Goal: Task Accomplishment & Management: Manage account settings

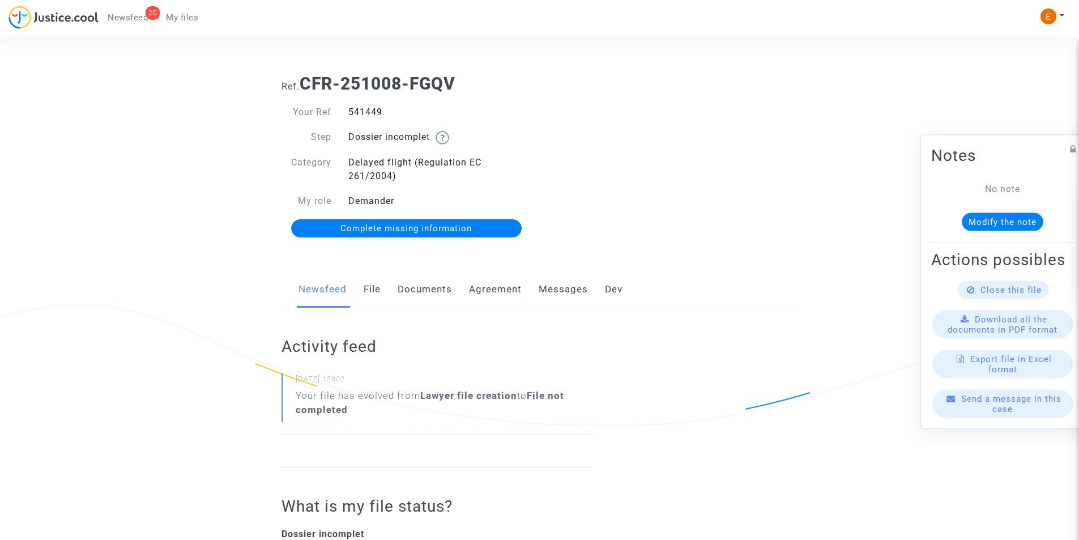
click at [431, 292] on link "Documents" at bounding box center [425, 289] width 54 height 37
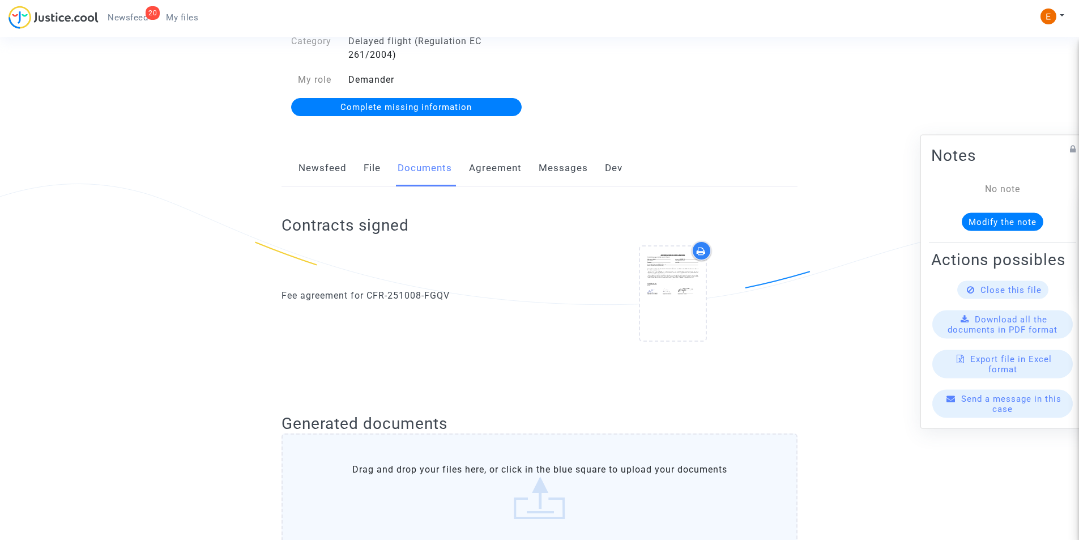
scroll to position [226, 0]
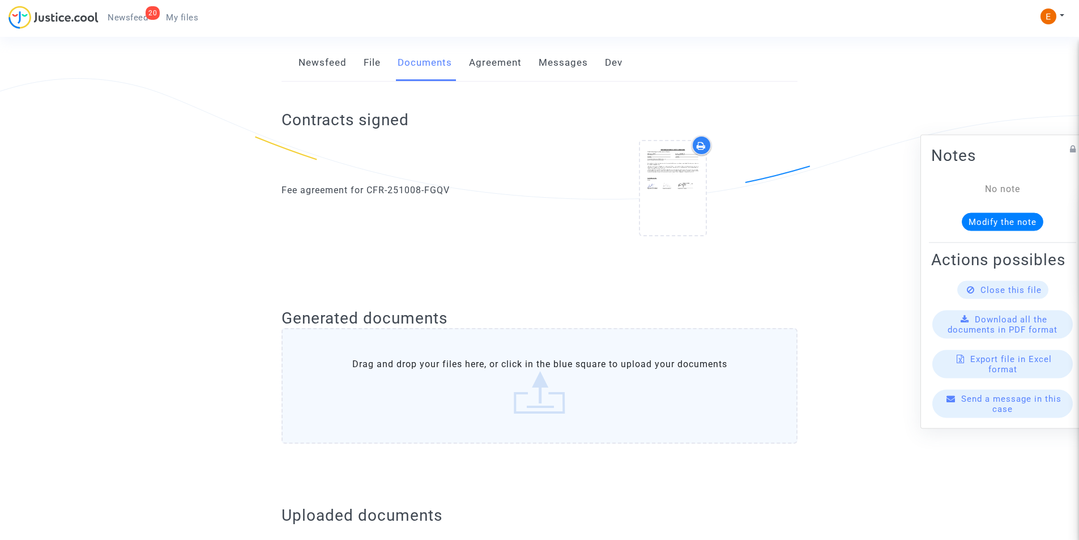
click at [452, 366] on label "Drag and drop your files here, or click in the blue square to upload your docum…" at bounding box center [539, 386] width 516 height 116
click at [0, 0] on input "Drag and drop your files here, or click in the blue square to upload your docum…" at bounding box center [0, 0] width 0 height 0
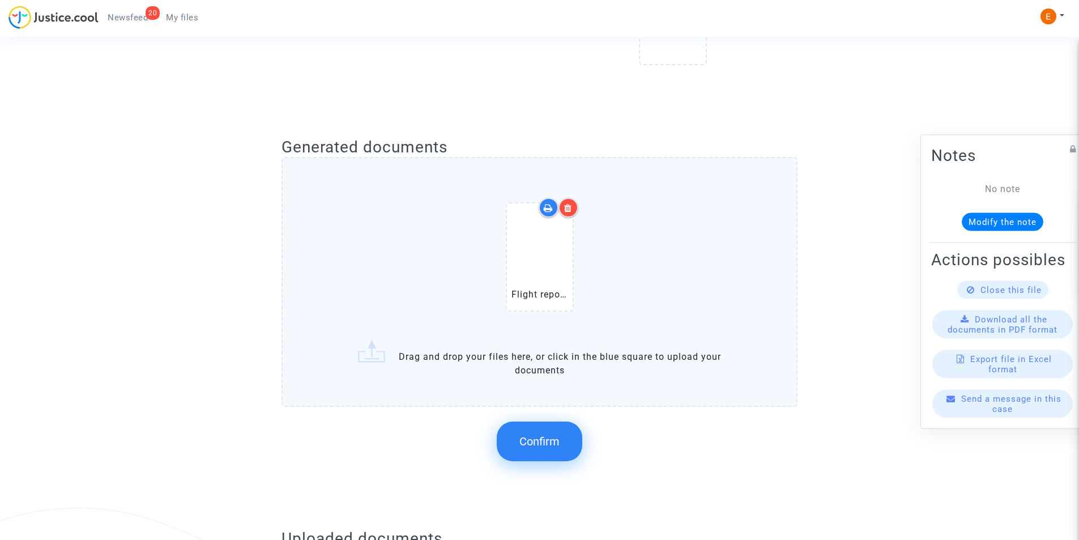
scroll to position [623, 0]
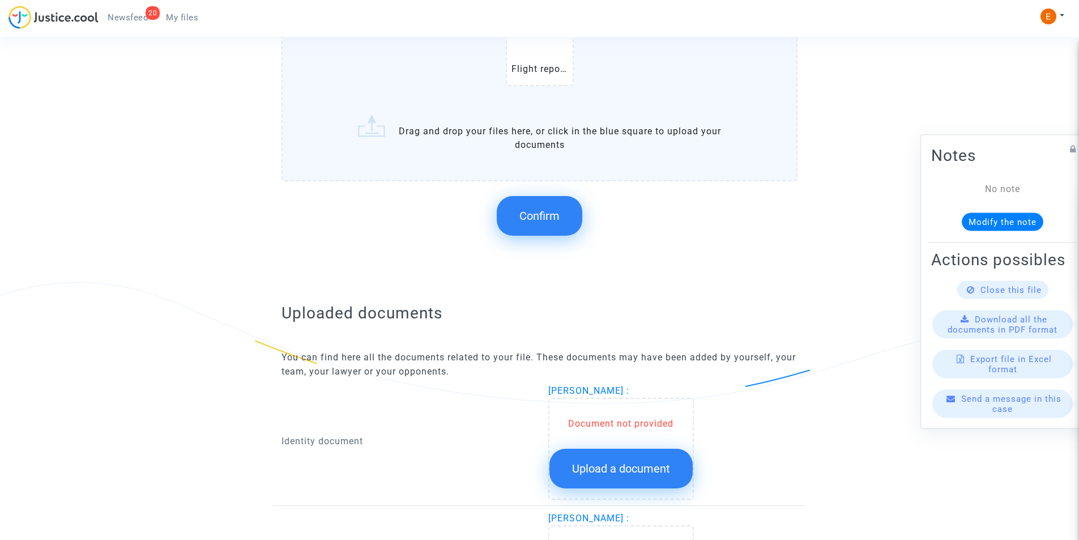
click at [544, 200] on button "Confirm" at bounding box center [540, 216] width 86 height 40
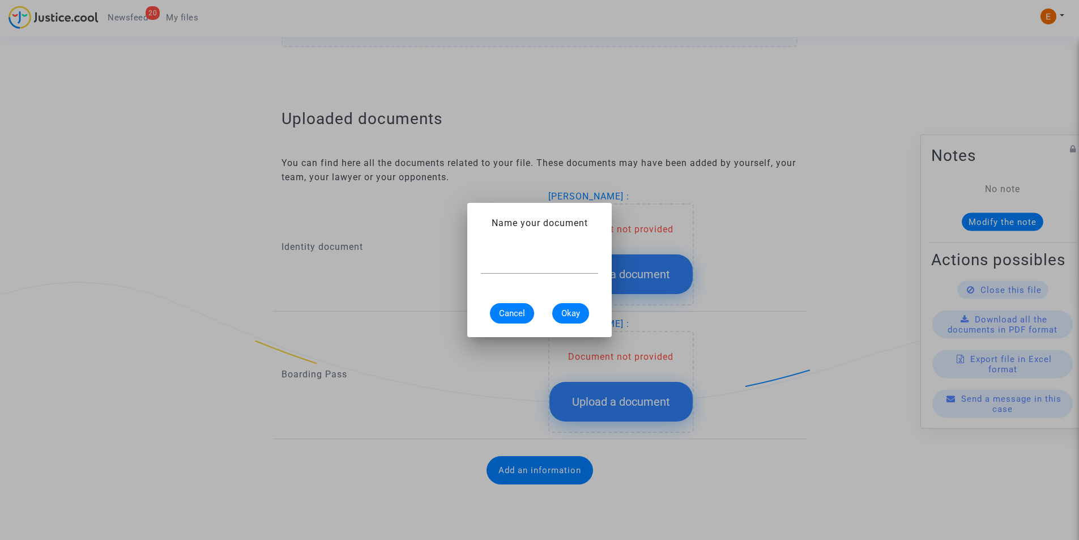
scroll to position [0, 0]
click at [523, 313] on span "Cancel" at bounding box center [512, 313] width 26 height 10
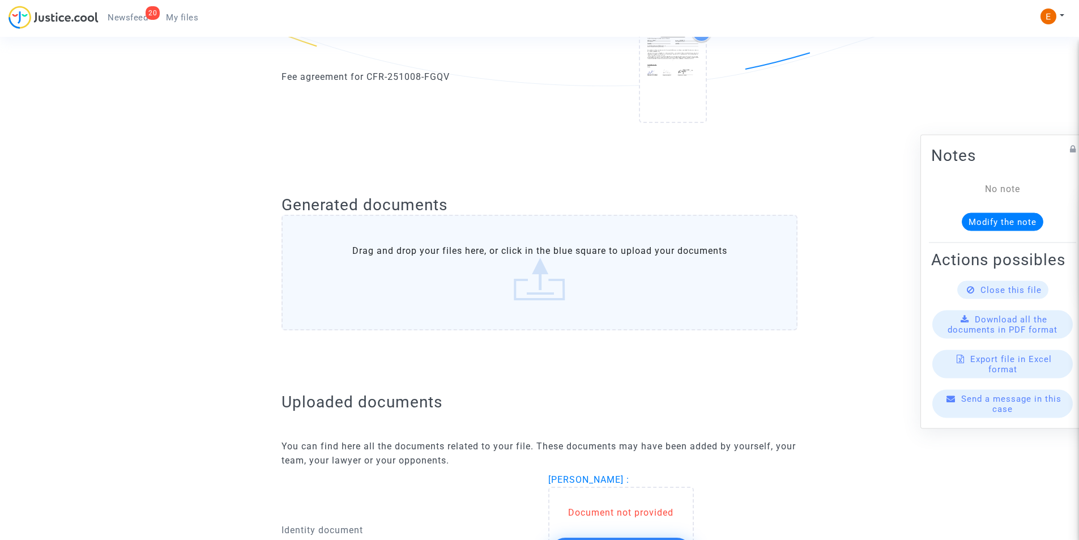
scroll to position [608, 0]
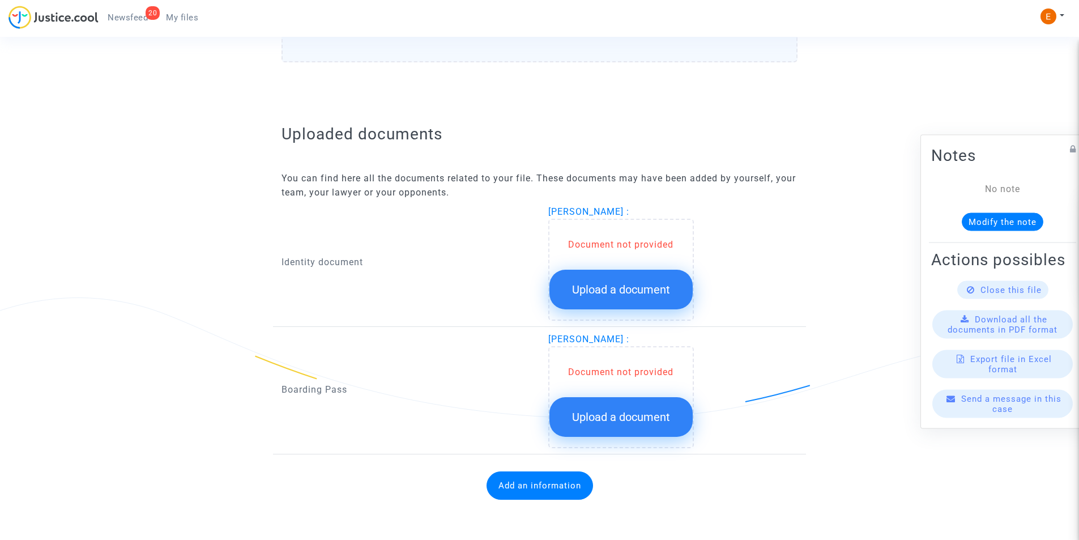
click at [602, 292] on span "Upload a document" at bounding box center [621, 290] width 98 height 14
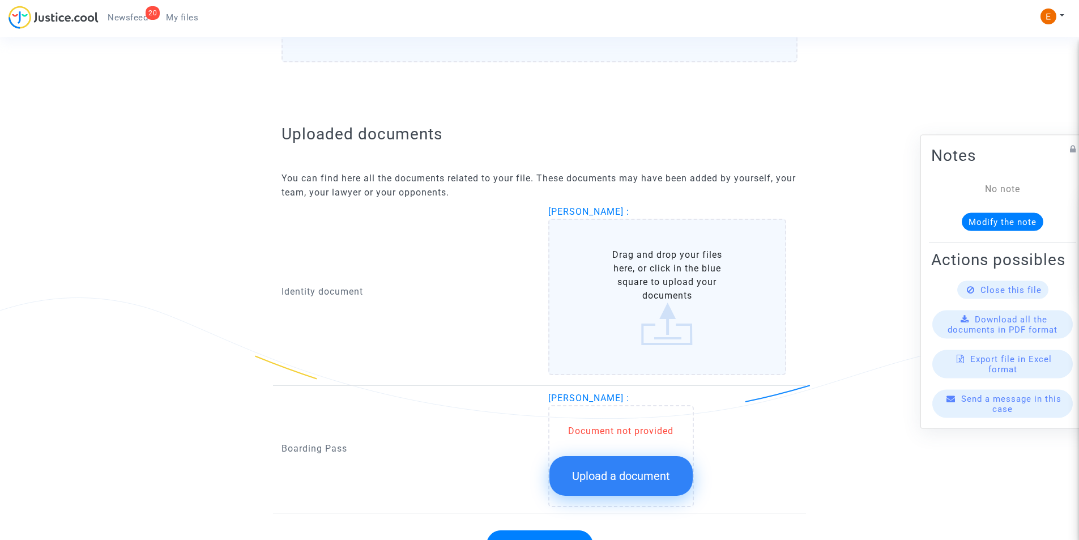
click at [627, 290] on label "Drag and drop your files here, or click in the blue square to upload your docum…" at bounding box center [667, 297] width 238 height 156
click at [0, 0] on input "Drag and drop your files here, or click in the blue square to upload your docum…" at bounding box center [0, 0] width 0 height 0
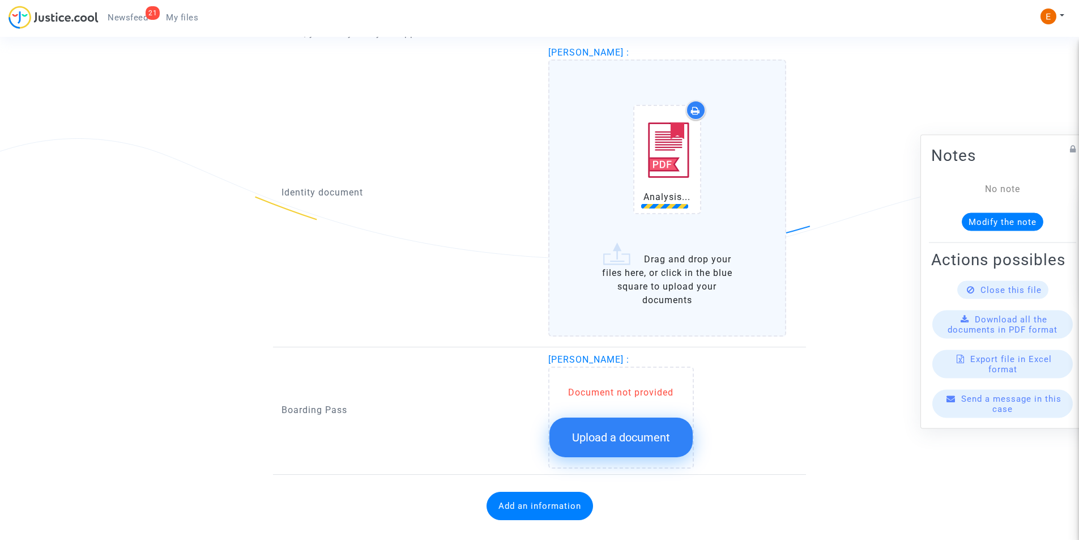
scroll to position [777, 0]
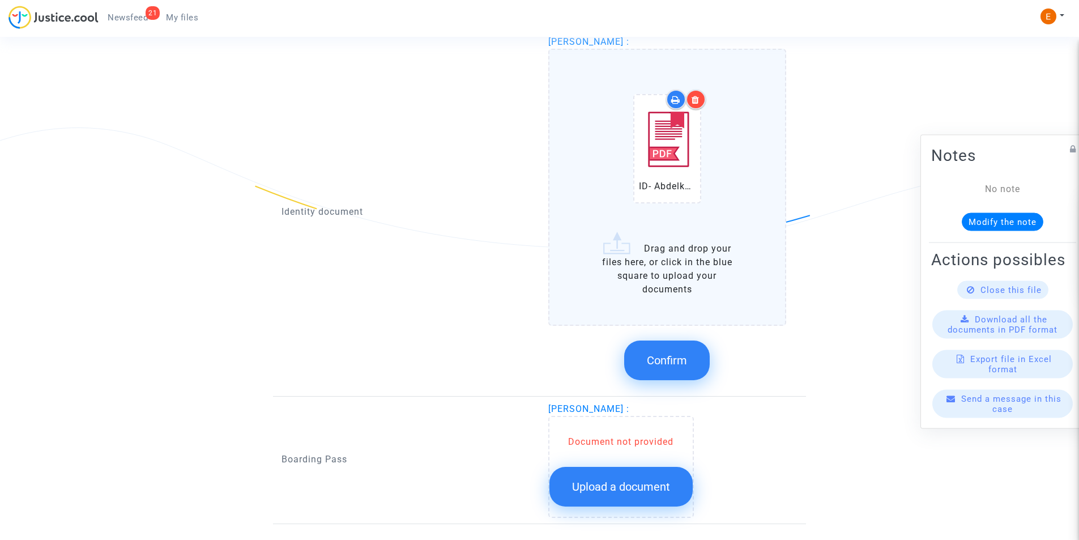
click at [674, 366] on span "Confirm" at bounding box center [667, 360] width 40 height 14
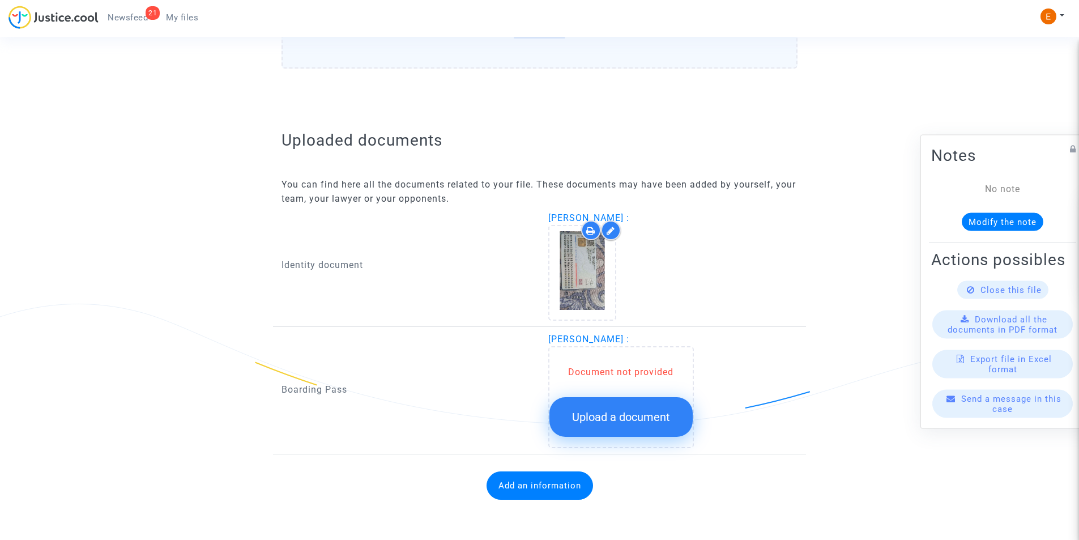
scroll to position [601, 0]
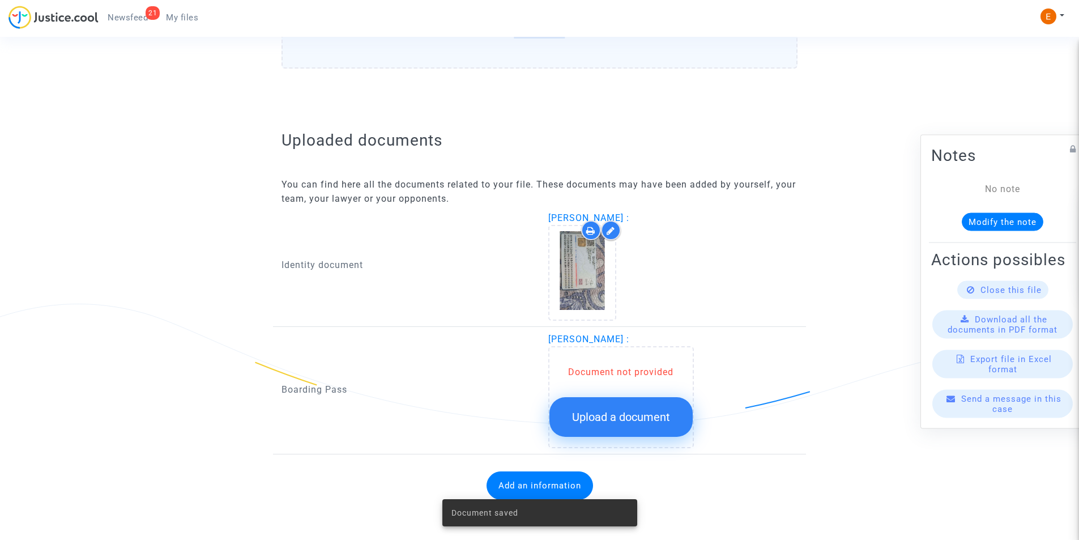
click at [635, 420] on span "Upload a document" at bounding box center [621, 417] width 98 height 14
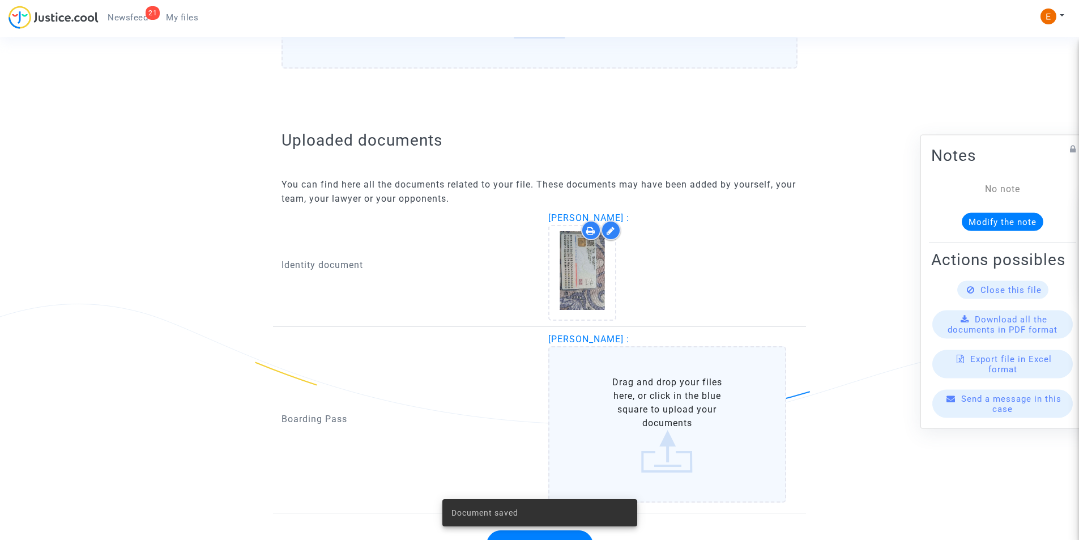
click at [683, 428] on label "Drag and drop your files here, or click in the blue square to upload your docum…" at bounding box center [667, 424] width 238 height 156
click at [0, 0] on input "Drag and drop your files here, or click in the blue square to upload your docum…" at bounding box center [0, 0] width 0 height 0
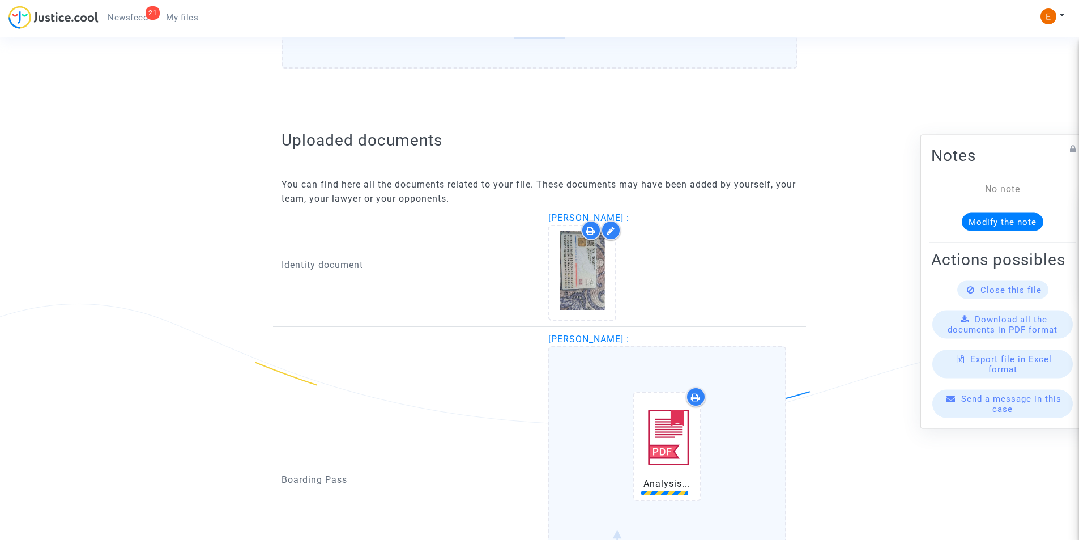
scroll to position [771, 0]
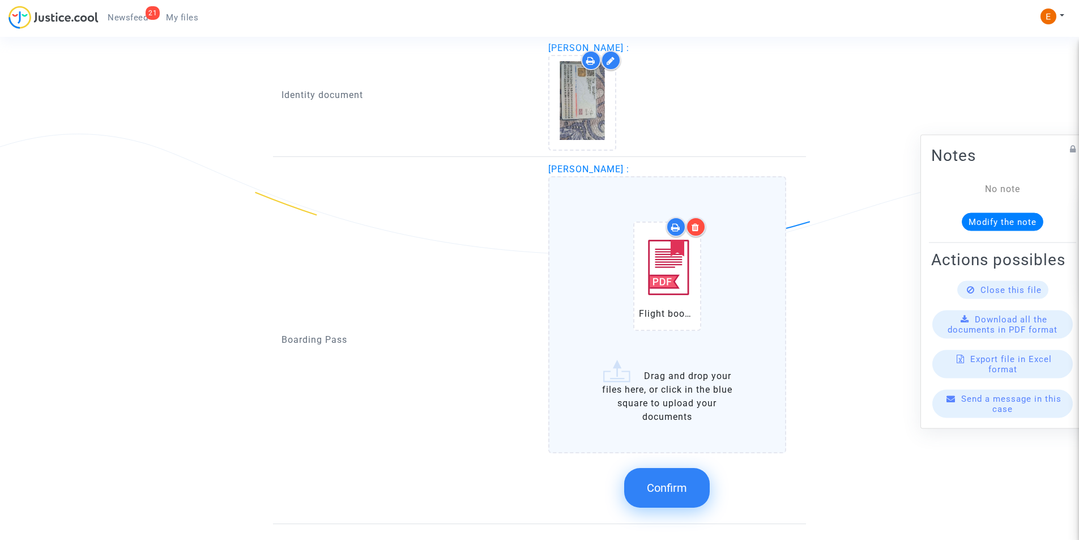
click at [673, 486] on span "Confirm" at bounding box center [667, 488] width 40 height 14
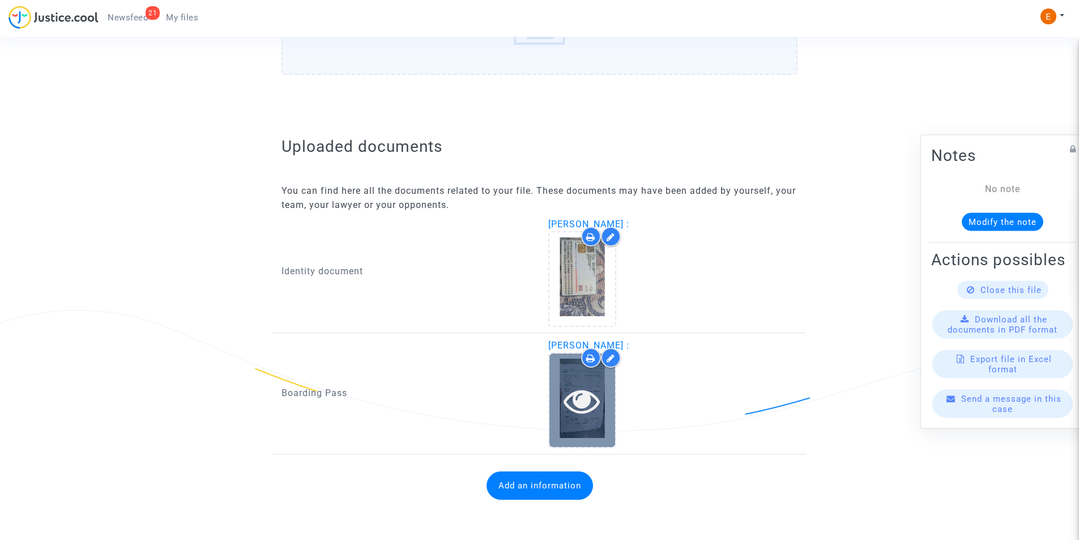
scroll to position [595, 0]
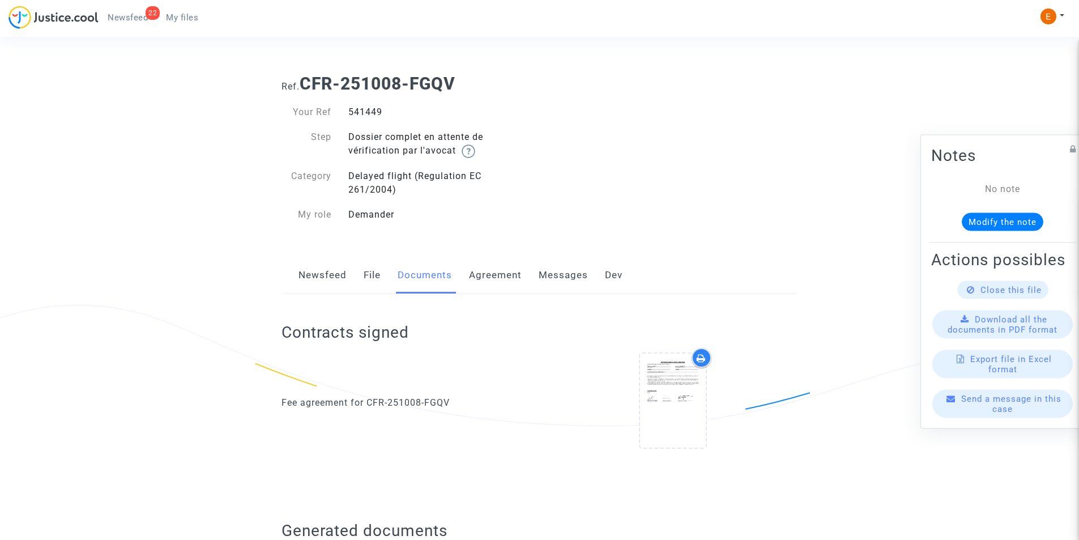
click at [143, 10] on link "22 Newsfeed" at bounding box center [128, 17] width 58 height 17
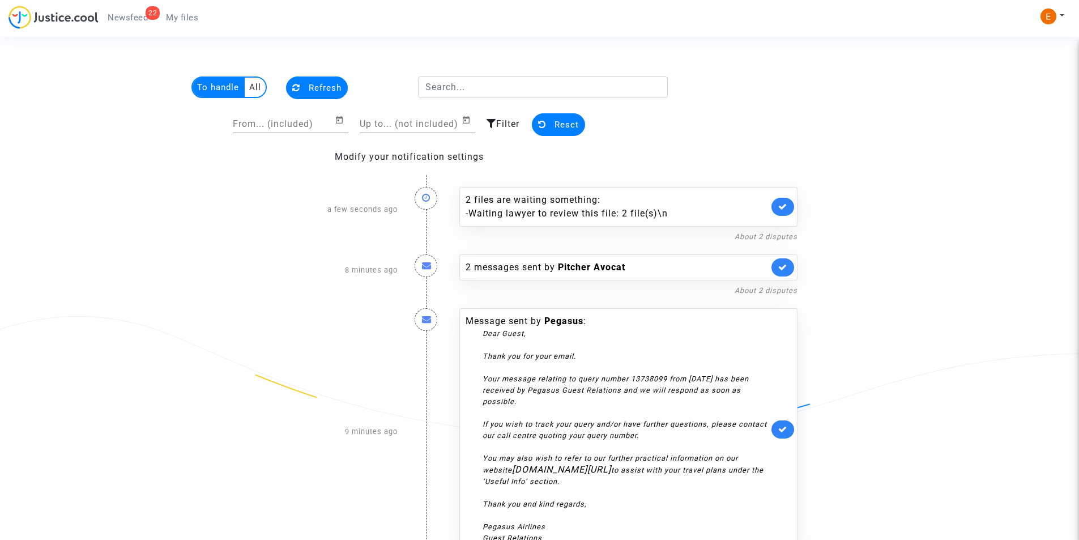
click at [173, 21] on span "My files" at bounding box center [182, 17] width 32 height 10
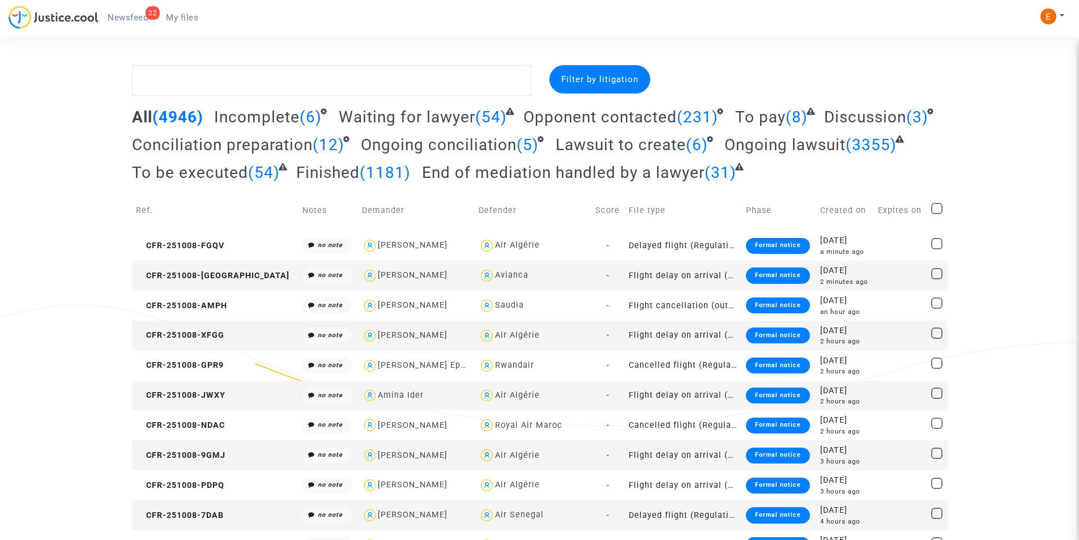
click at [127, 21] on span "Newsfeed" at bounding box center [128, 17] width 40 height 10
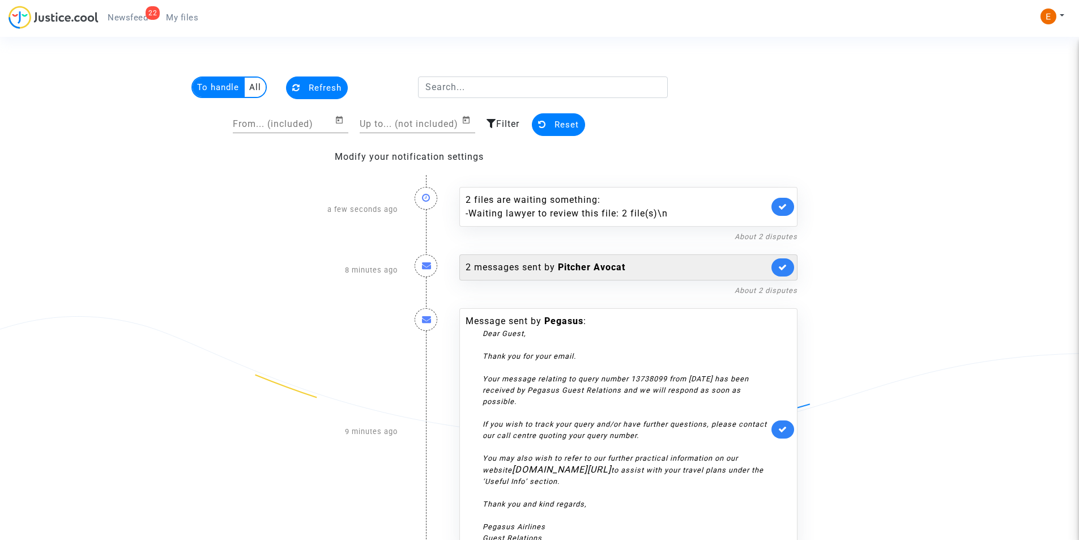
click at [607, 272] on b "Pitcher Avocat" at bounding box center [591, 267] width 67 height 11
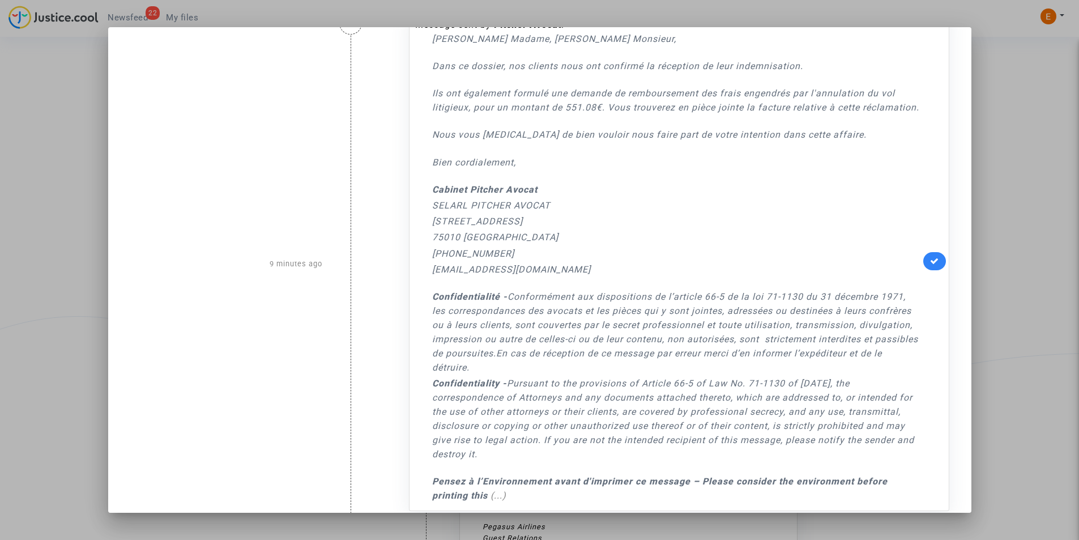
scroll to position [554, 0]
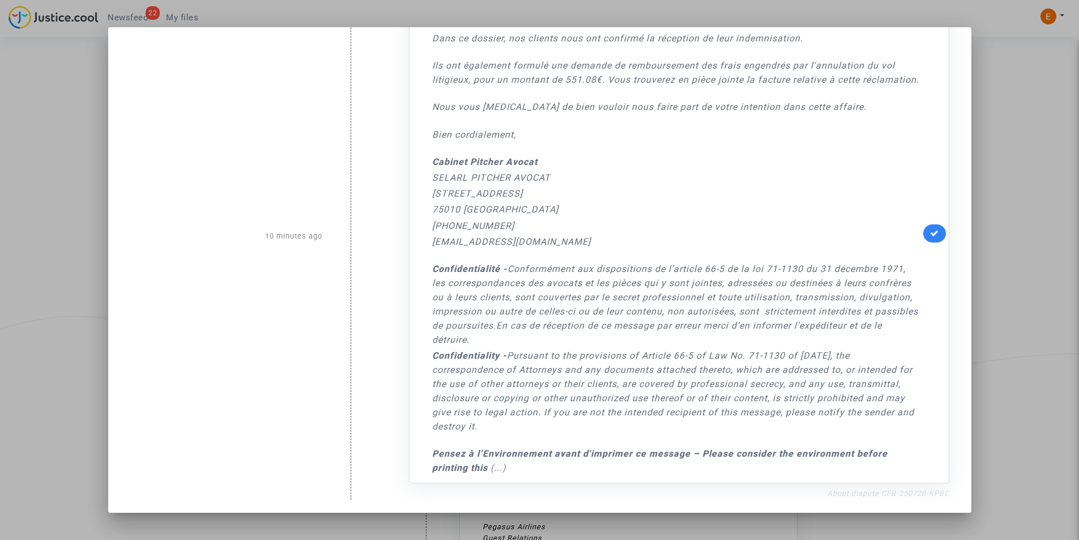
click at [885, 491] on link "About dispute CFR-250728-KPBC" at bounding box center [888, 493] width 122 height 8
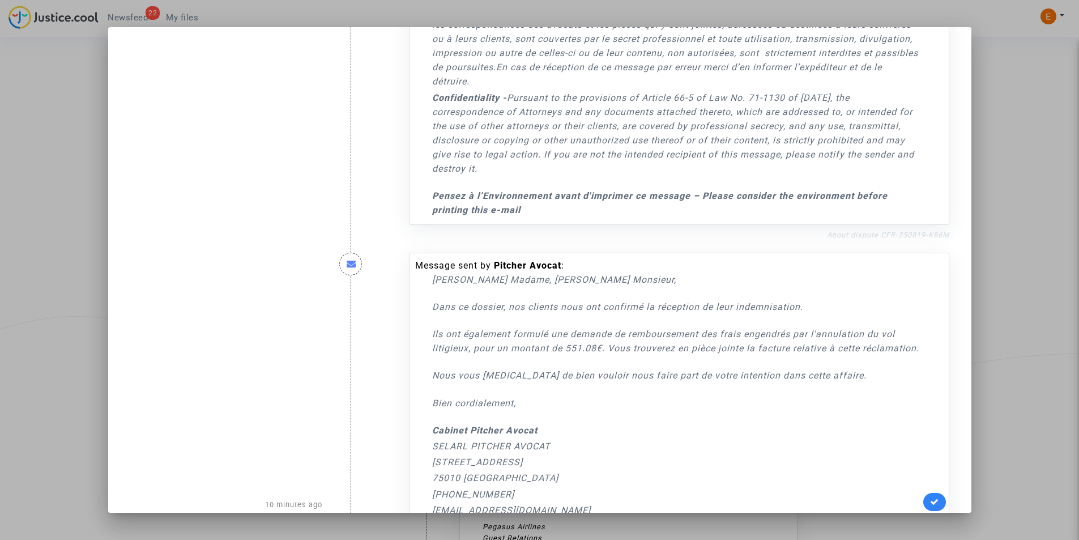
click at [903, 232] on link "About dispute CFR-250819-K86M" at bounding box center [888, 234] width 122 height 8
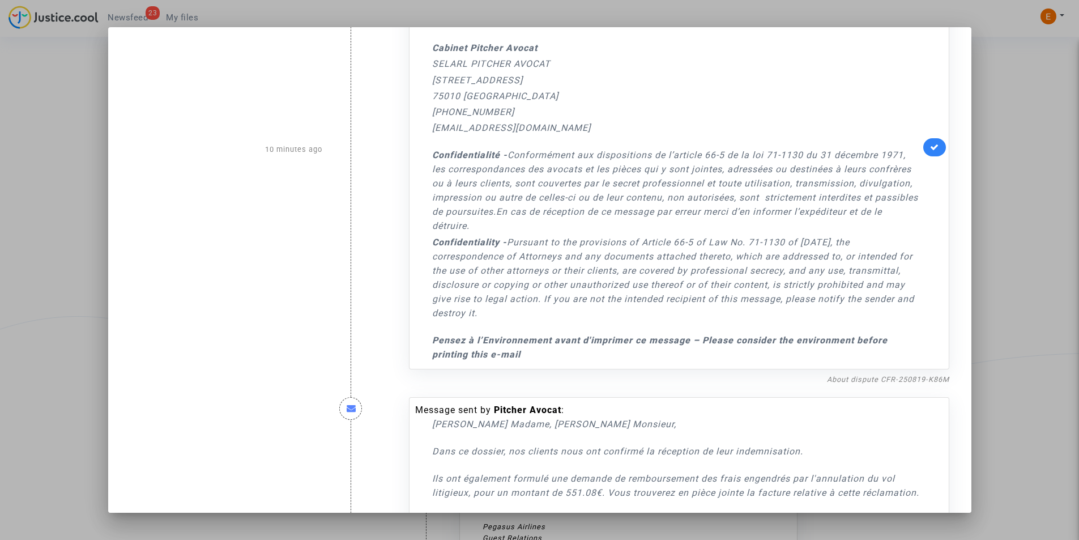
scroll to position [0, 0]
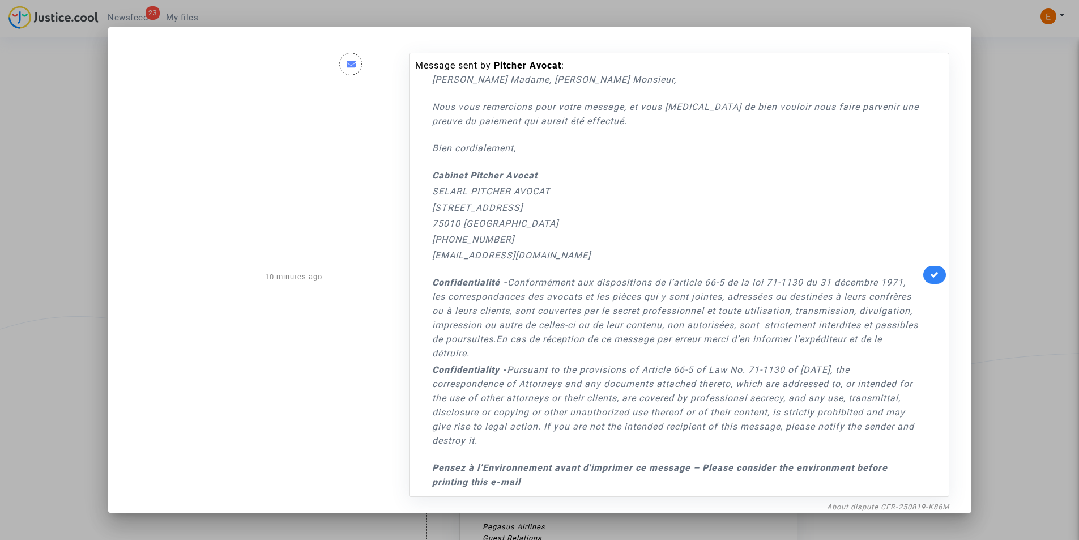
click at [71, 187] on div at bounding box center [539, 270] width 1079 height 540
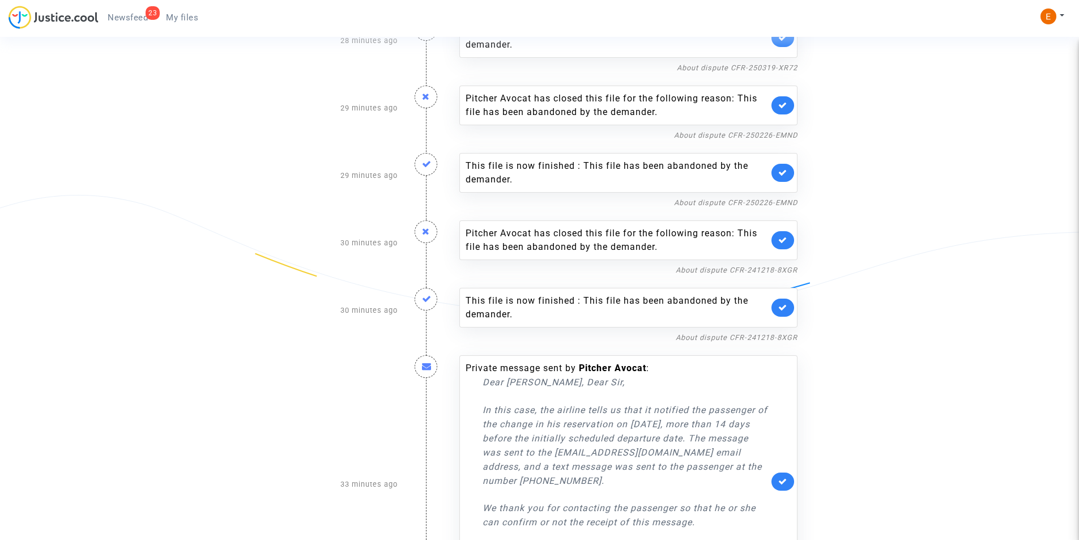
scroll to position [1472, 0]
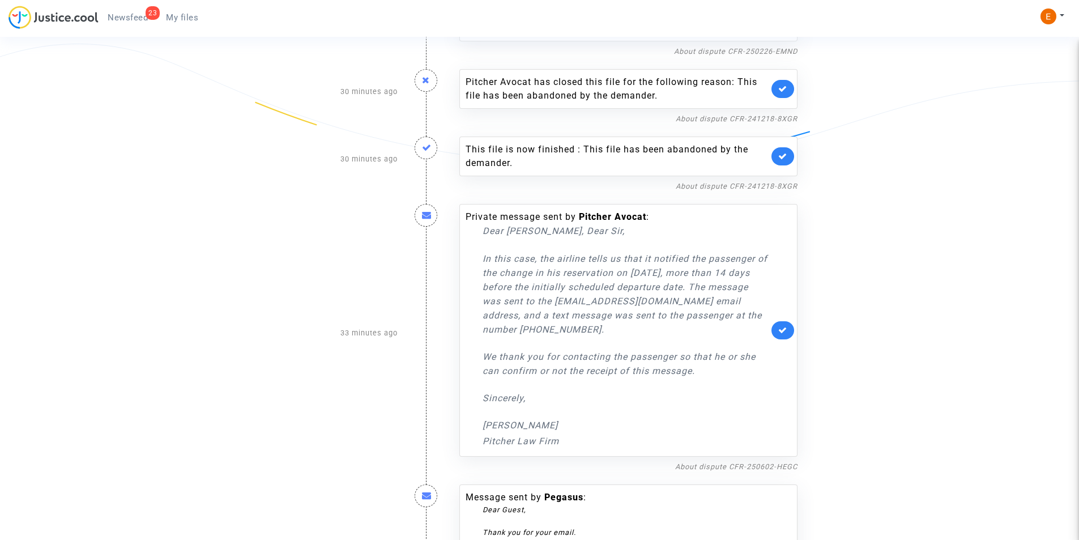
click at [186, 16] on span "My files" at bounding box center [182, 17] width 32 height 10
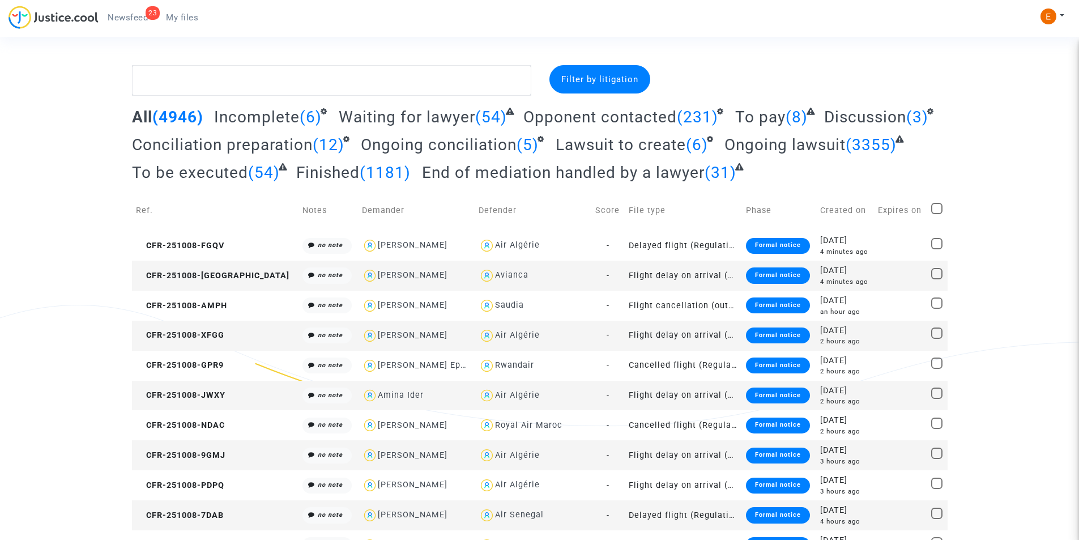
click at [142, 21] on span "Newsfeed" at bounding box center [128, 17] width 40 height 10
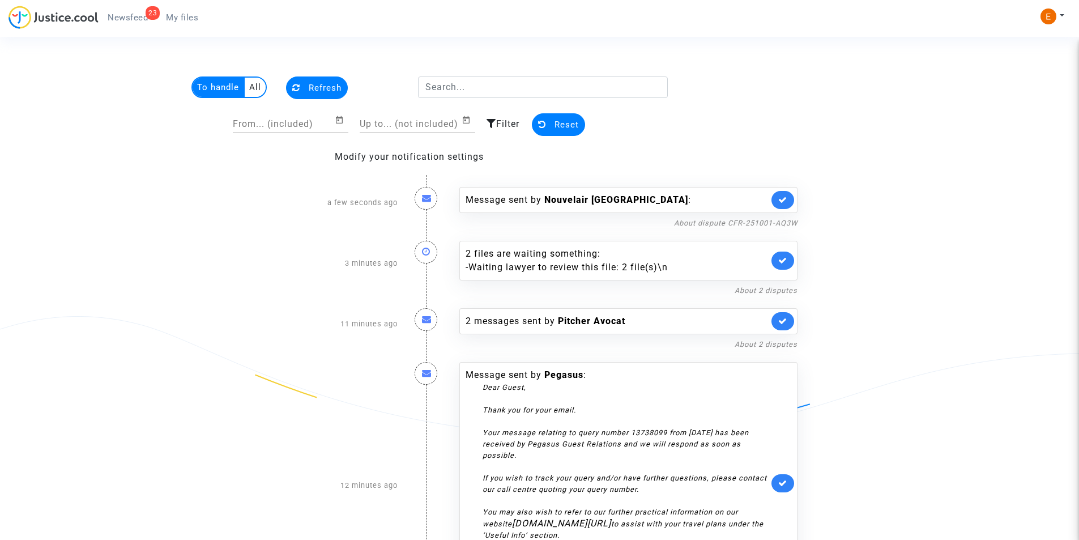
click at [176, 16] on span "My files" at bounding box center [182, 17] width 32 height 10
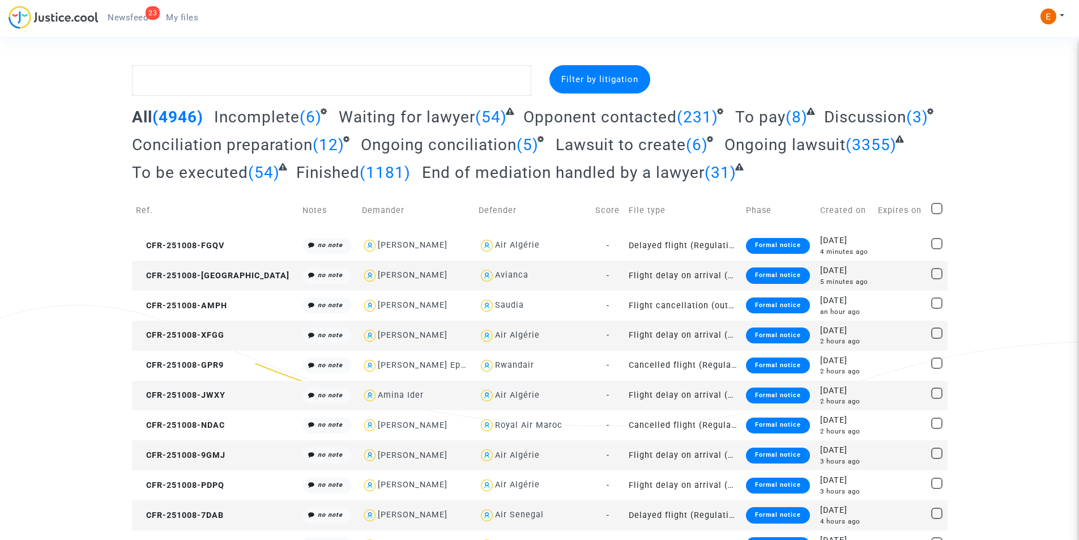
click at [137, 11] on link "23 Newsfeed" at bounding box center [128, 17] width 58 height 17
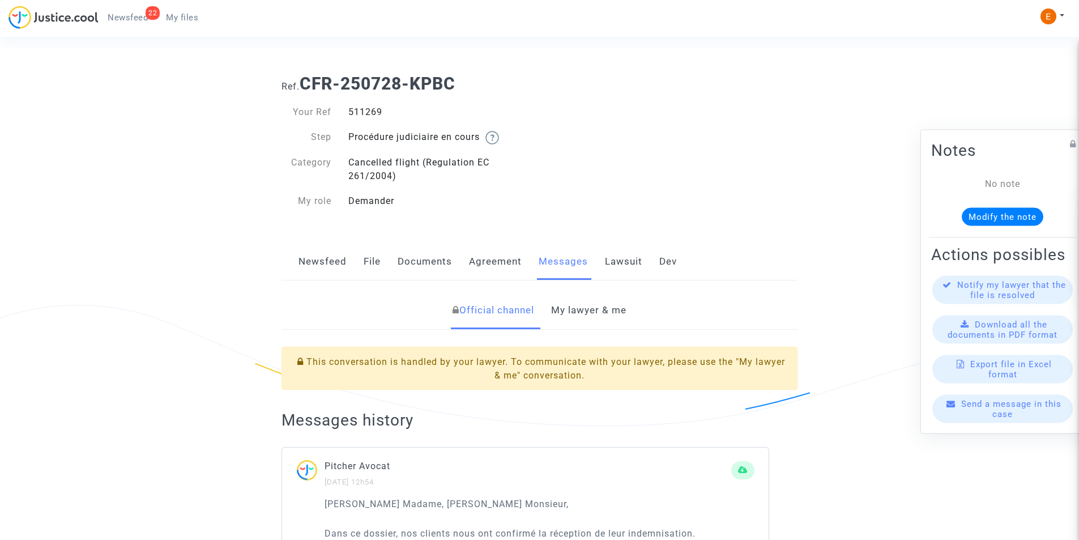
click at [367, 113] on div "511269" at bounding box center [440, 112] width 200 height 14
click at [608, 303] on link "My lawyer & me" at bounding box center [588, 310] width 75 height 37
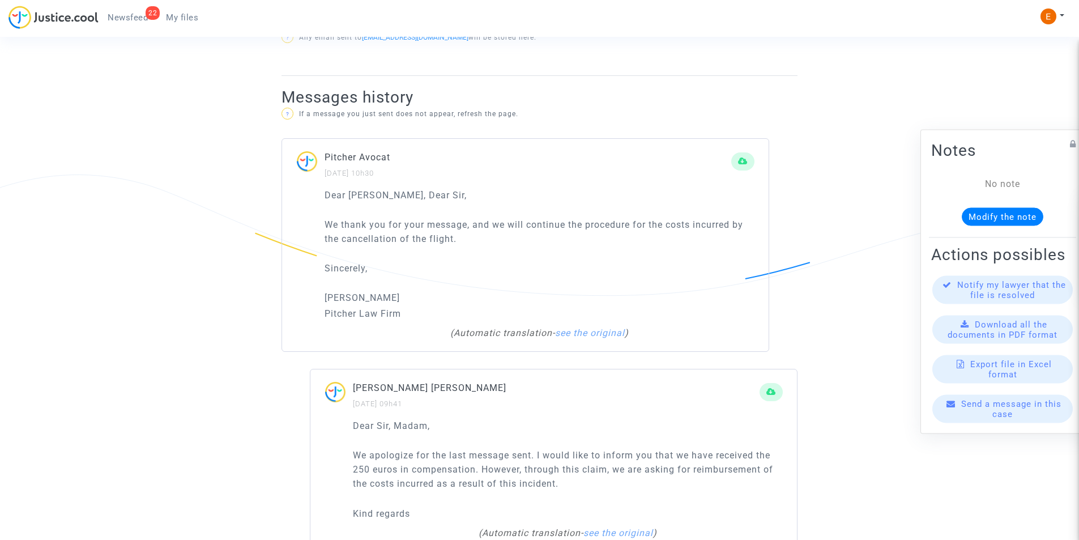
scroll to position [793, 0]
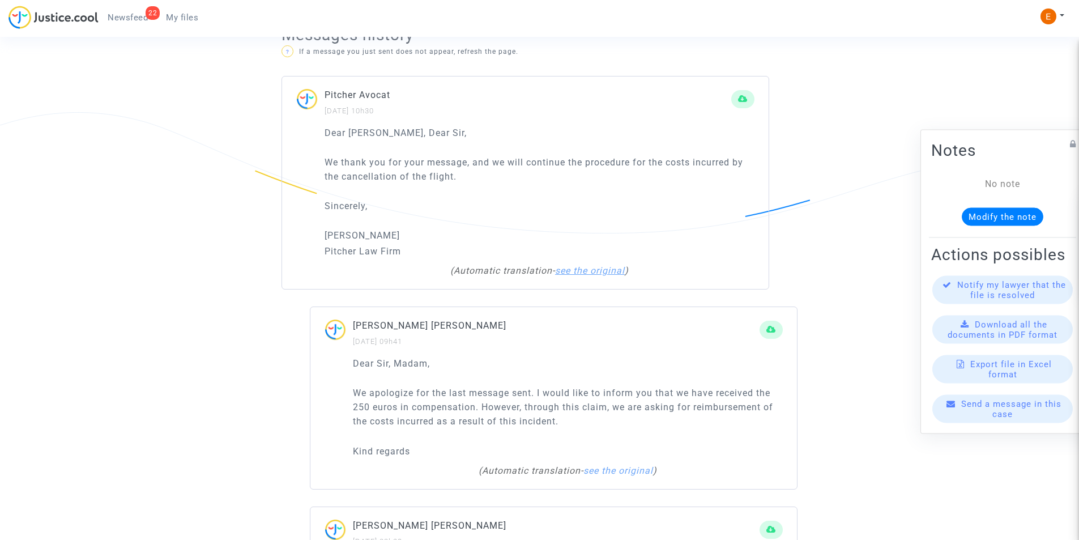
click at [597, 273] on link "see the original" at bounding box center [590, 270] width 70 height 11
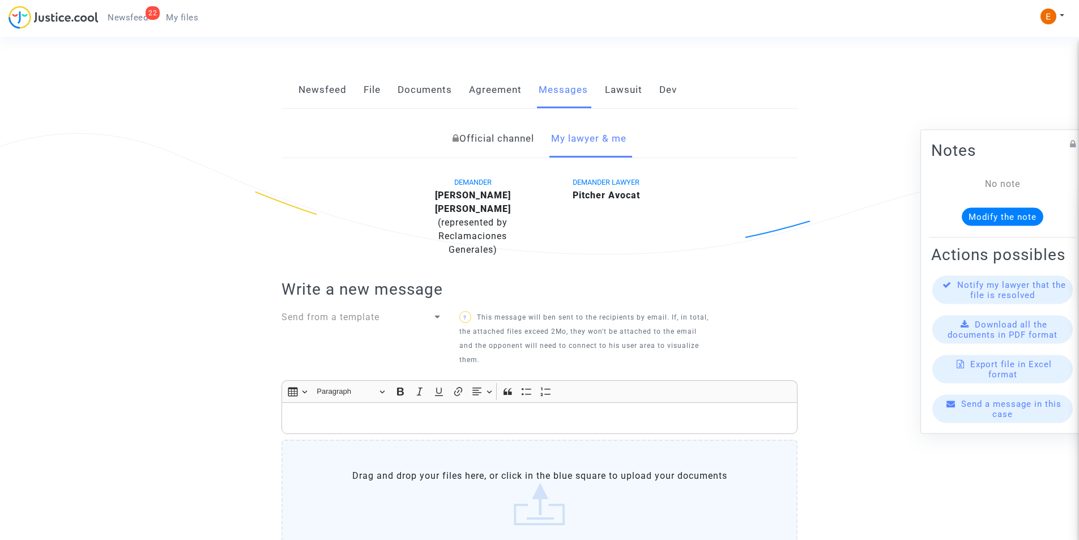
scroll to position [0, 0]
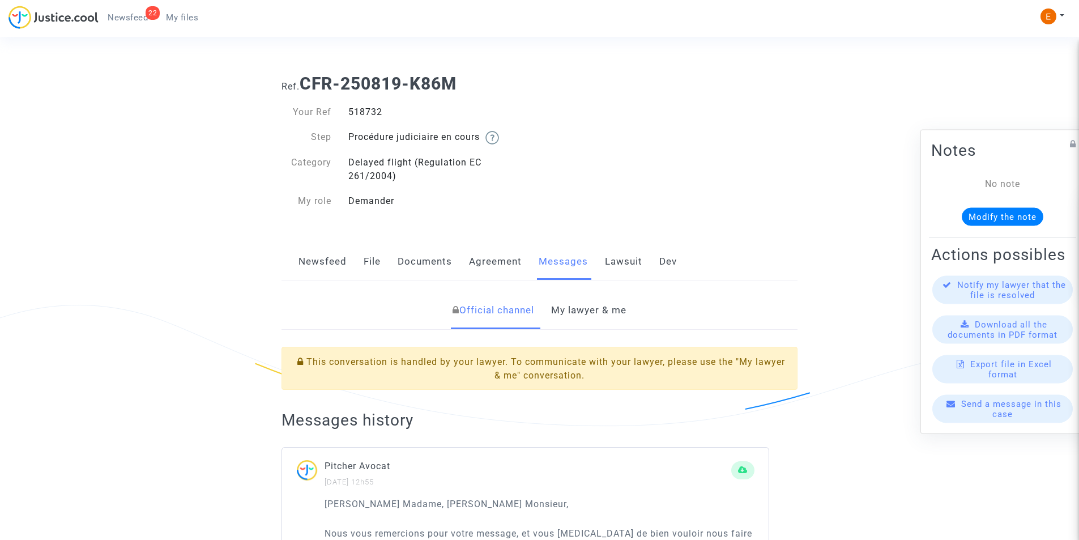
click at [367, 117] on div "518732" at bounding box center [440, 112] width 200 height 14
click at [367, 112] on div "518732" at bounding box center [440, 112] width 200 height 14
copy div "518732"
click at [562, 303] on link "My lawyer & me" at bounding box center [588, 310] width 75 height 37
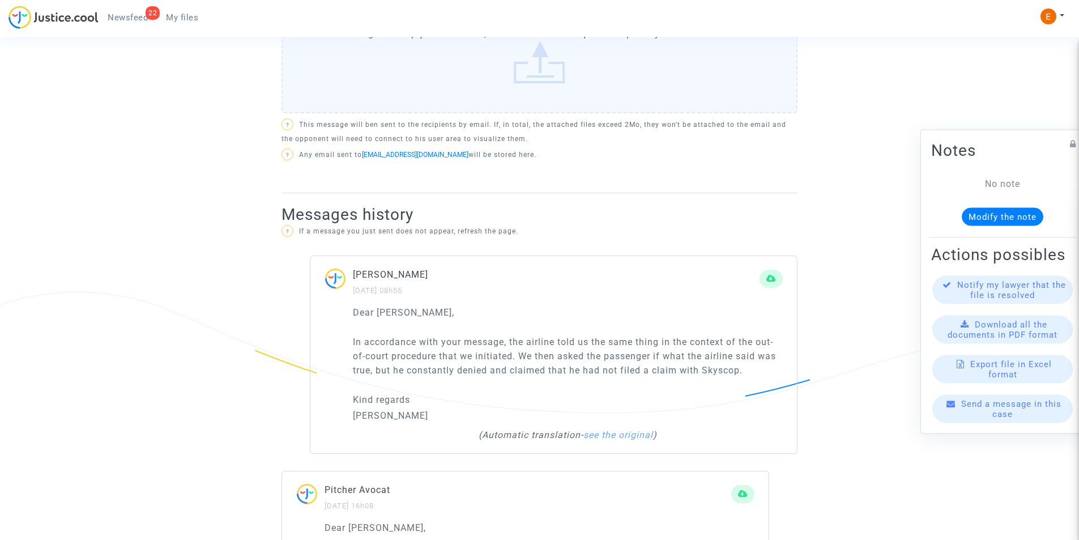
scroll to position [623, 0]
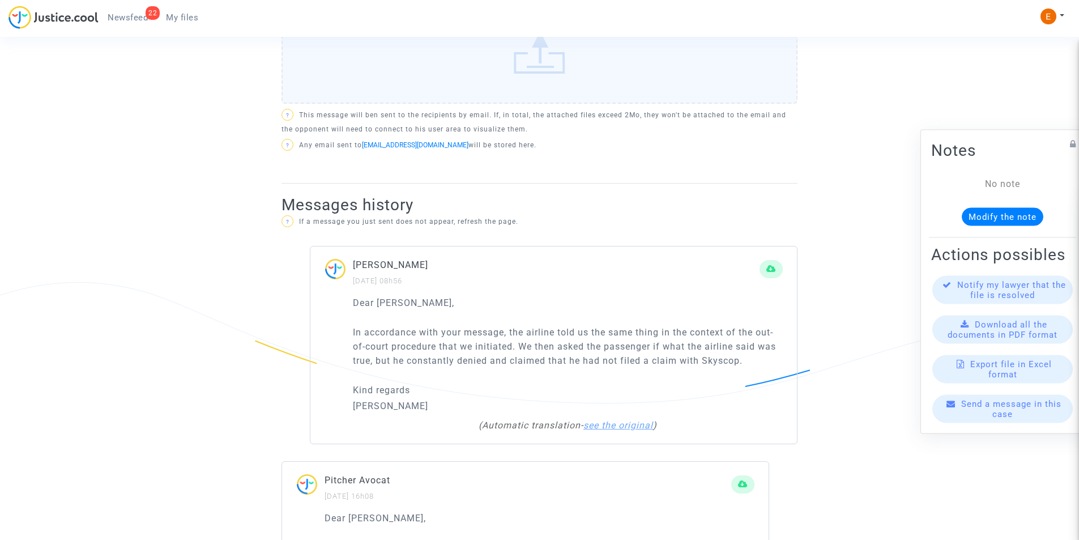
click at [608, 422] on link "see the original" at bounding box center [618, 425] width 70 height 11
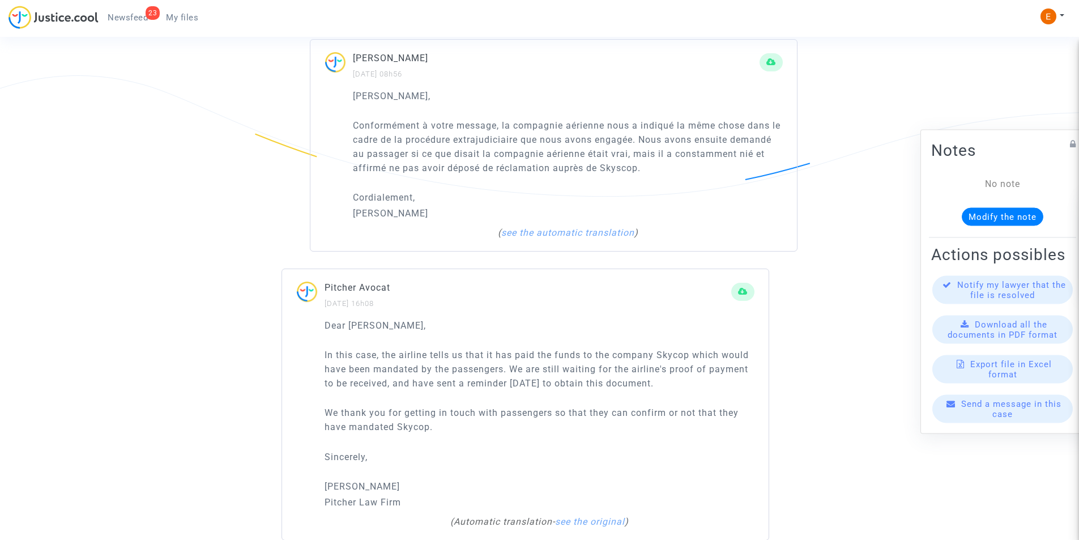
scroll to position [849, 0]
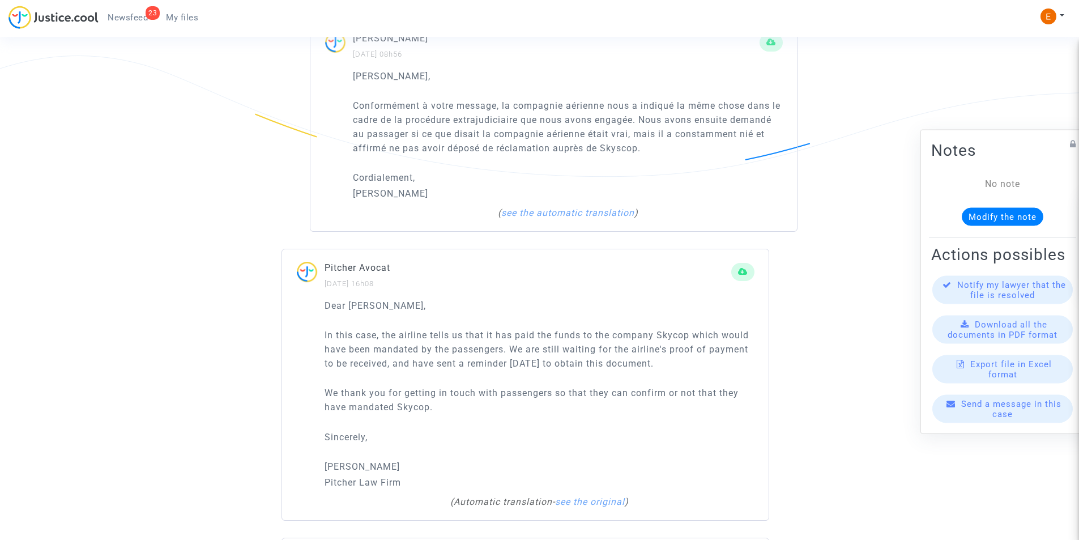
click at [578, 495] on div "( Automatic translation - see the original )" at bounding box center [539, 502] width 418 height 14
click at [580, 502] on link "see the original" at bounding box center [590, 501] width 70 height 11
